Goal: Task Accomplishment & Management: Manage account settings

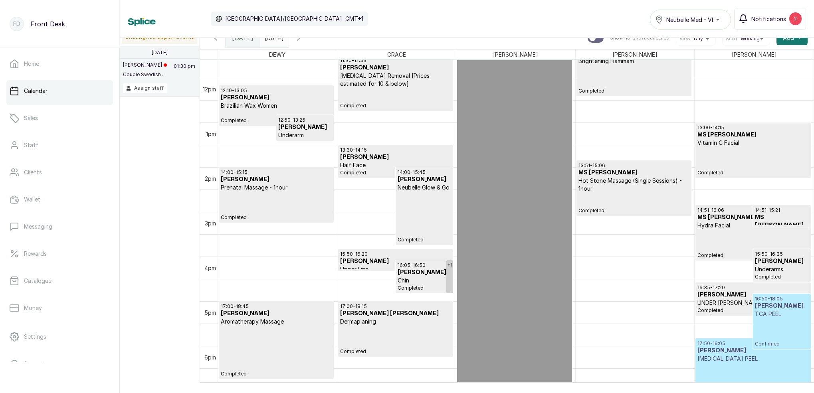
click at [768, 18] on span "Notifications" at bounding box center [768, 19] width 35 height 8
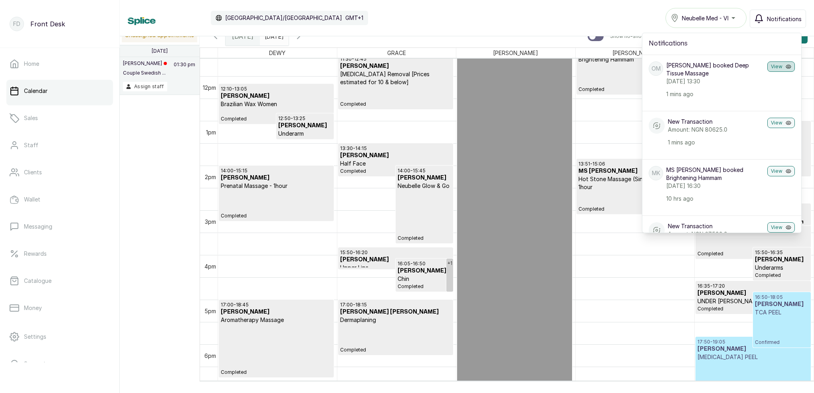
click at [774, 67] on button "View" at bounding box center [781, 66] width 28 height 10
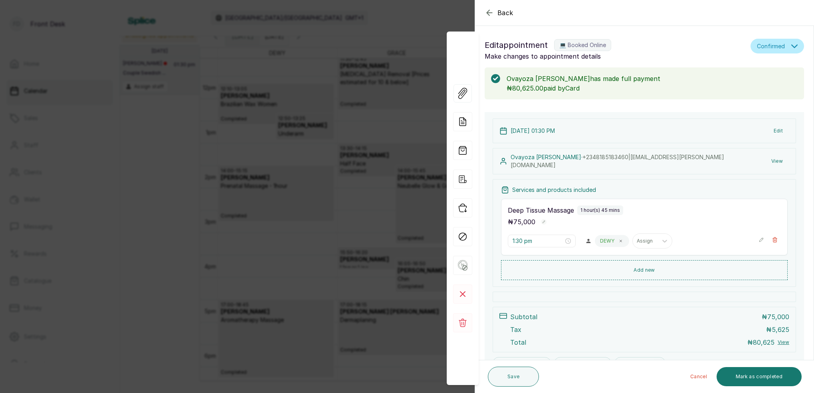
click at [427, 63] on div "Back Appointment Details Edit appointment 💻 Booked Online Make changes to appoi…" at bounding box center [407, 196] width 814 height 393
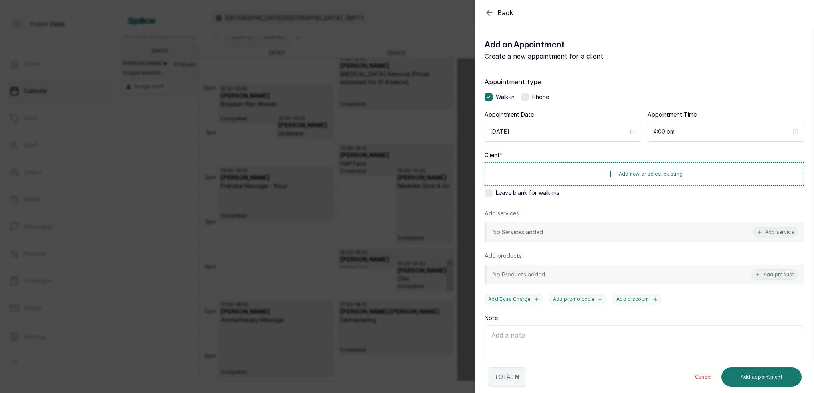
drag, startPoint x: 442, startPoint y: 140, endPoint x: 492, endPoint y: 165, distance: 56.4
click at [447, 140] on div "Back Add Appointment Add an Appointment Create a new appointment for a client A…" at bounding box center [407, 196] width 814 height 393
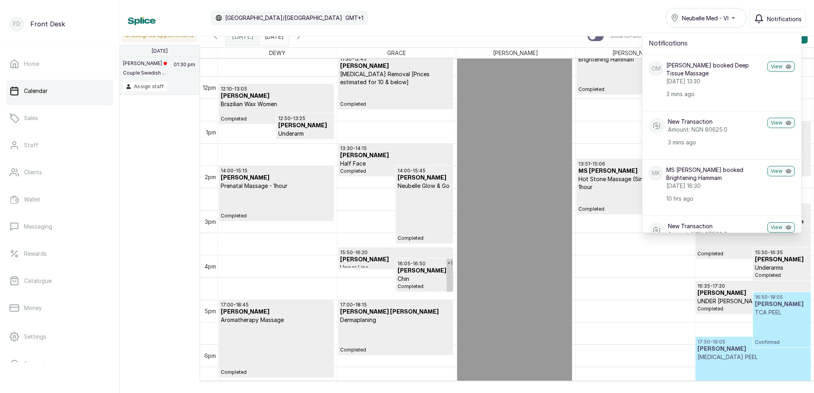
click at [766, 344] on span "Confirmed" at bounding box center [781, 342] width 53 height 6
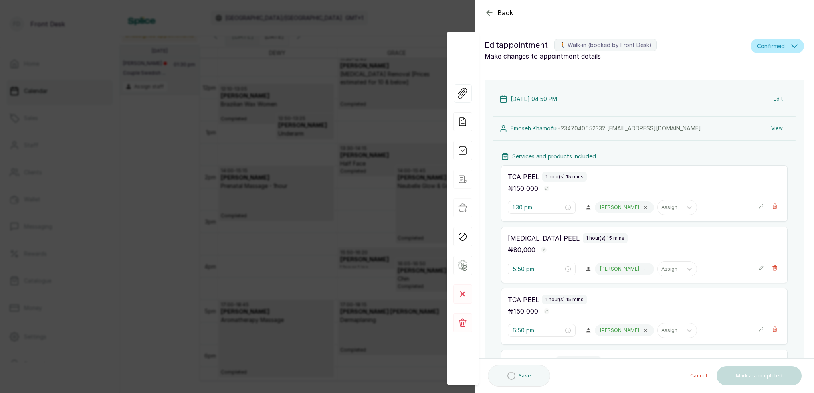
type input "4:50 pm"
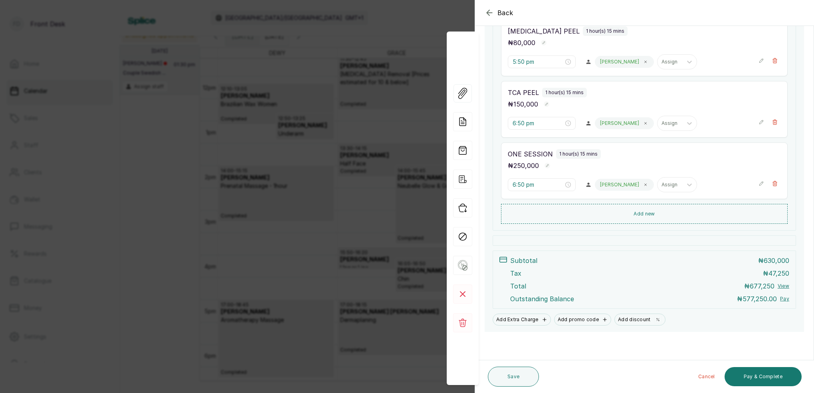
scroll to position [239, 0]
click at [766, 375] on button "Pay & Complete" at bounding box center [762, 376] width 77 height 19
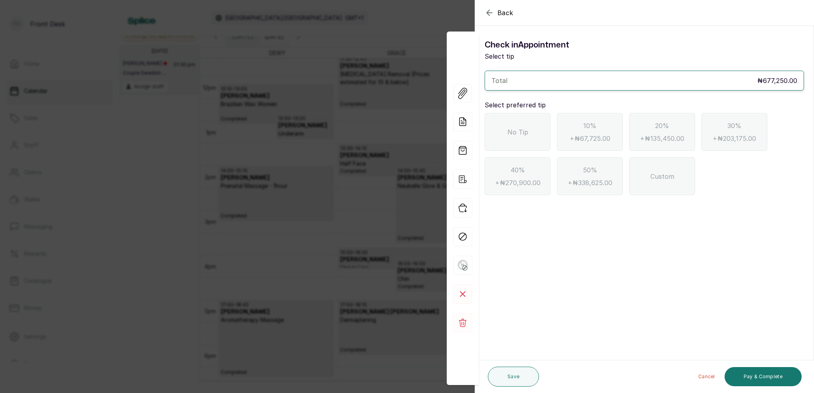
scroll to position [0, 0]
click at [491, 12] on icon "button" at bounding box center [490, 13] width 10 height 10
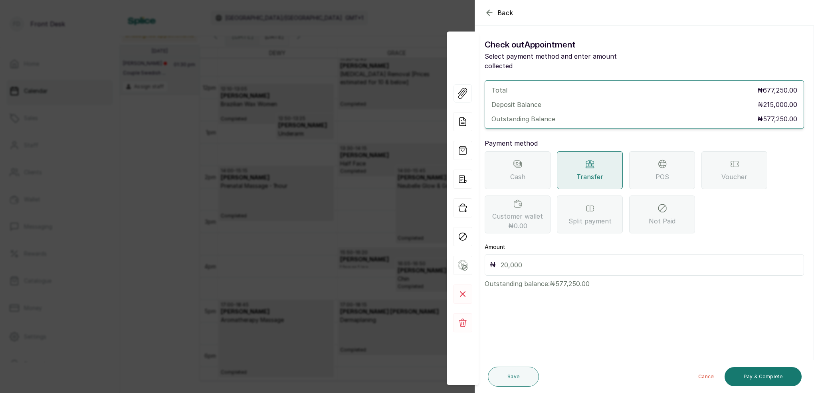
click at [558, 259] on input "text" at bounding box center [650, 264] width 298 height 11
type input "577,250"
click at [517, 380] on button "Save" at bounding box center [513, 377] width 51 height 20
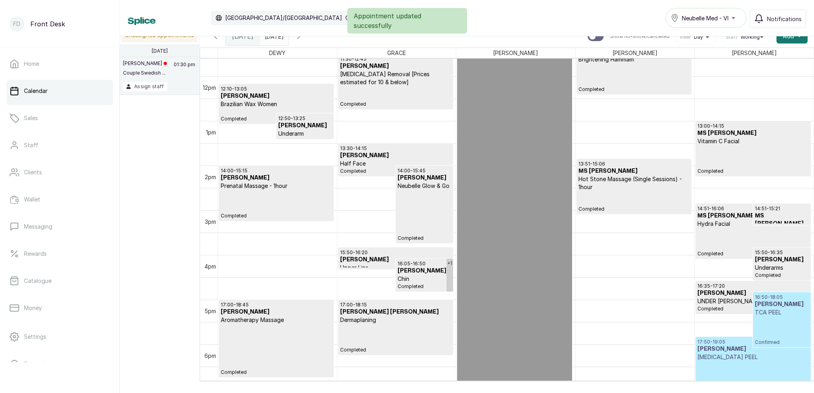
click at [769, 329] on div "+1 14:51 - 16:06 MS [PERSON_NAME] Hydra Facial Completed 14:51 - 15:21 MS [PERS…" at bounding box center [753, 76] width 119 height 1073
click at [772, 312] on p "TCA PEEL" at bounding box center [781, 313] width 53 height 8
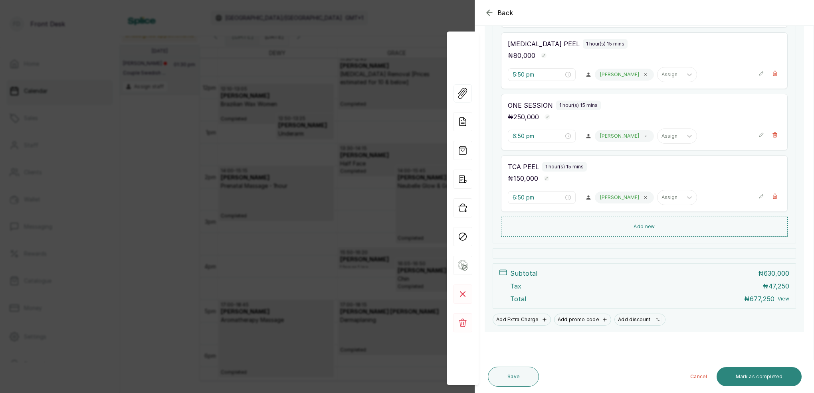
scroll to position [236, 0]
click at [762, 380] on button "Mark as completed" at bounding box center [758, 376] width 85 height 19
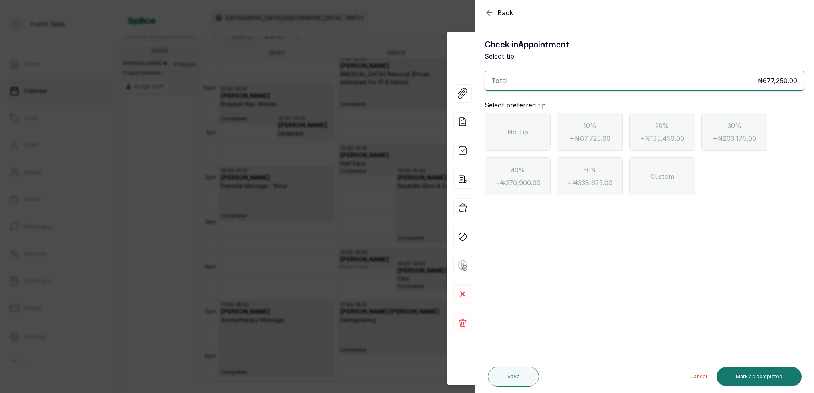
scroll to position [0, 0]
click at [513, 138] on div "No Tip" at bounding box center [518, 132] width 66 height 38
click at [742, 372] on button "Mark as completed" at bounding box center [758, 376] width 85 height 19
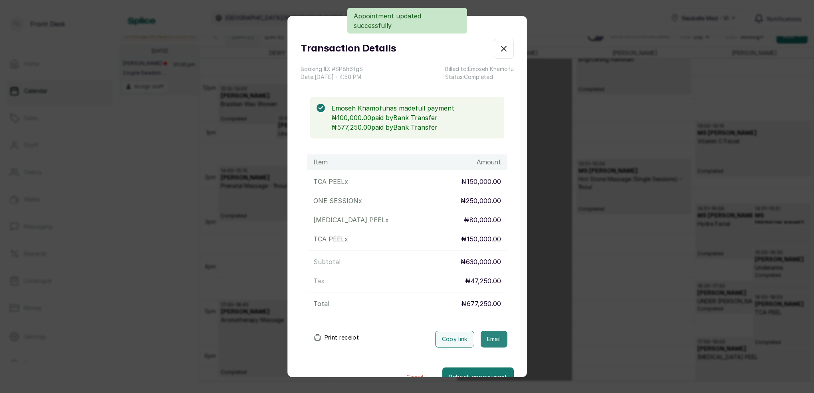
click at [492, 340] on button "Email" at bounding box center [494, 339] width 27 height 17
click at [505, 48] on icon "button" at bounding box center [504, 49] width 10 height 10
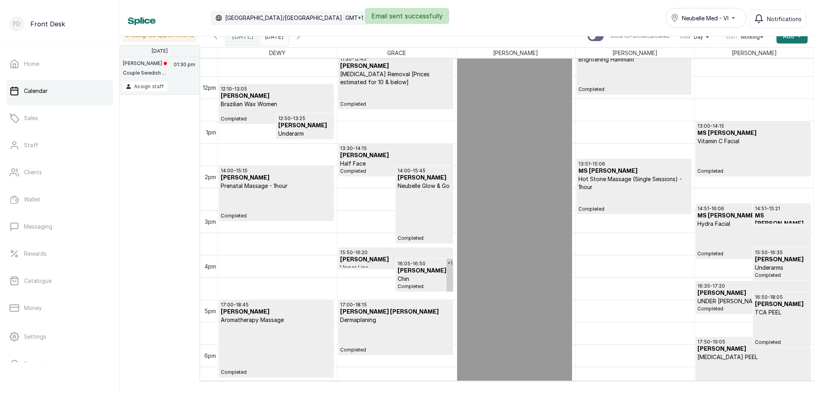
type input "dd/MM/yyyy"
click at [273, 41] on input "dd/MM/yyyy" at bounding box center [266, 35] width 13 height 14
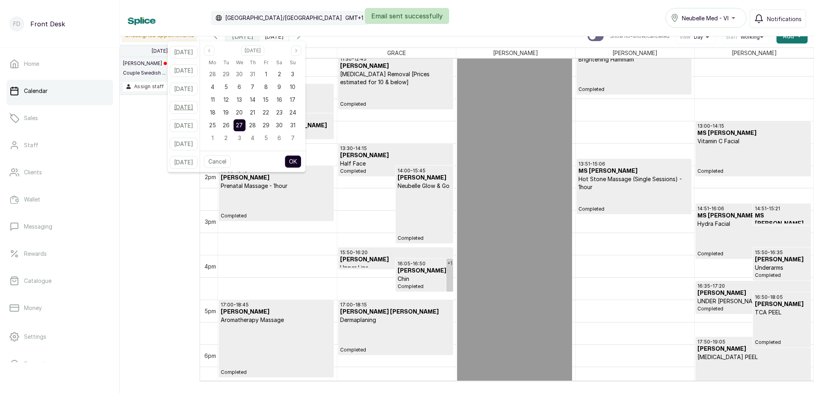
click at [187, 107] on button "[DATE]" at bounding box center [184, 107] width 28 height 13
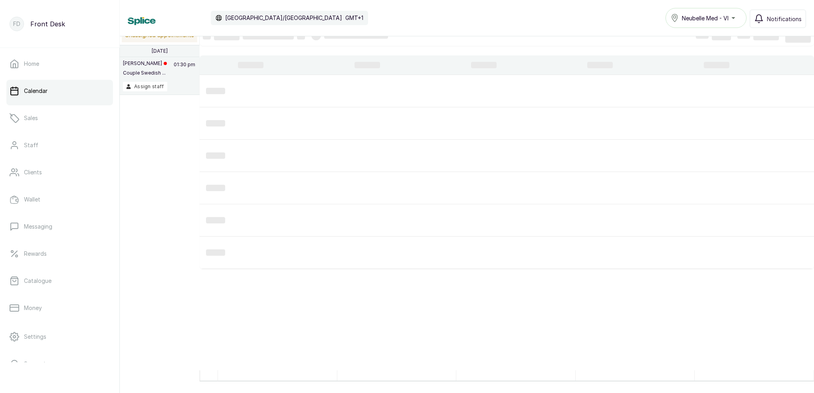
type input "[DATE]"
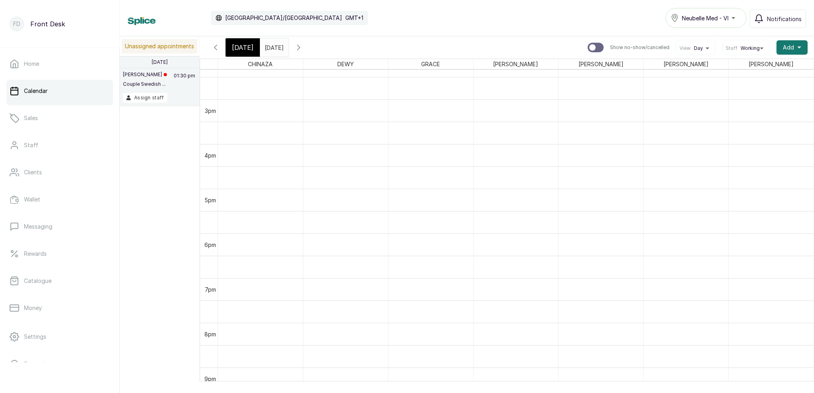
scroll to position [650, 0]
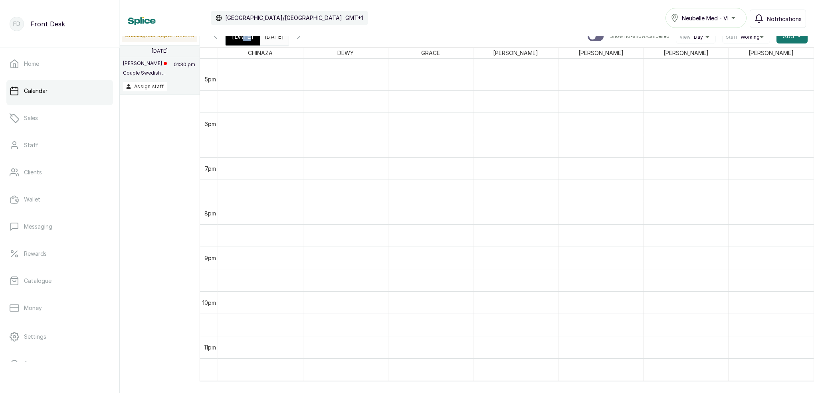
click at [243, 40] on span "[DATE]" at bounding box center [243, 37] width 22 height 10
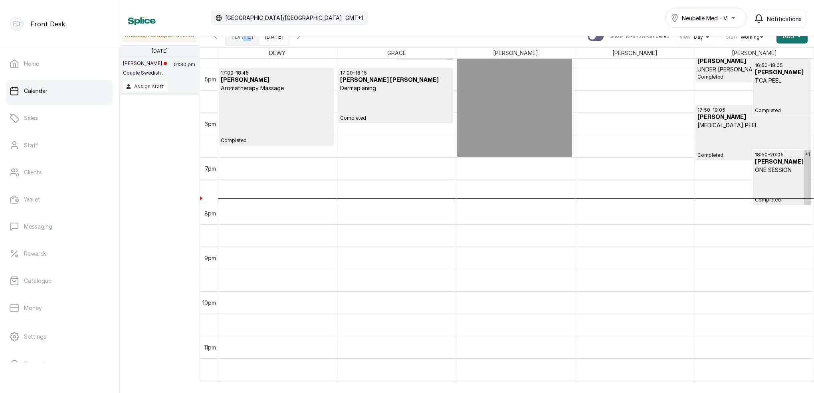
scroll to position [269, 0]
